Goal: Find specific page/section: Find specific page/section

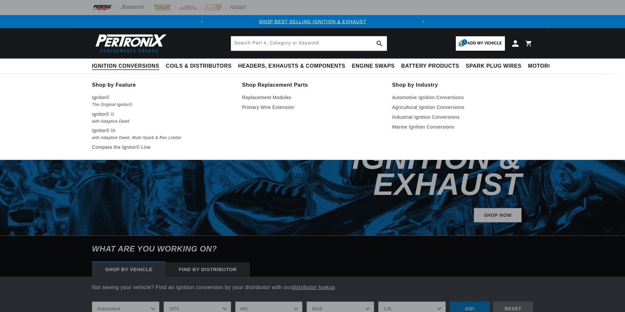
select select "1976"
select select "MG"
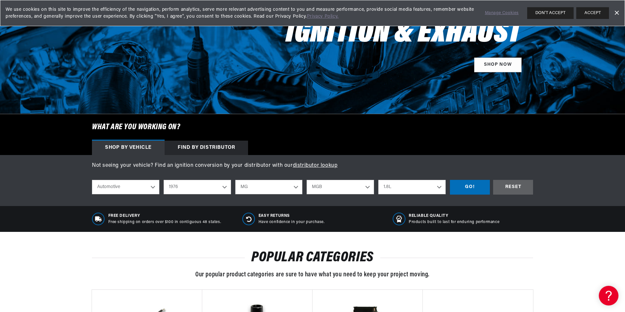
scroll to position [0, 198]
click at [474, 188] on div "GO!" at bounding box center [470, 187] width 40 height 15
